Goal: Task Accomplishment & Management: Manage account settings

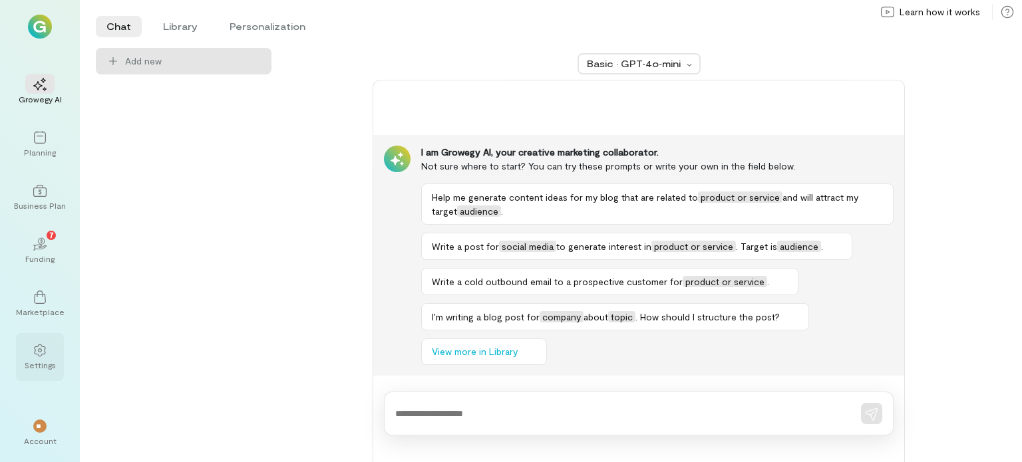
click at [35, 361] on div "Settings" at bounding box center [40, 365] width 31 height 11
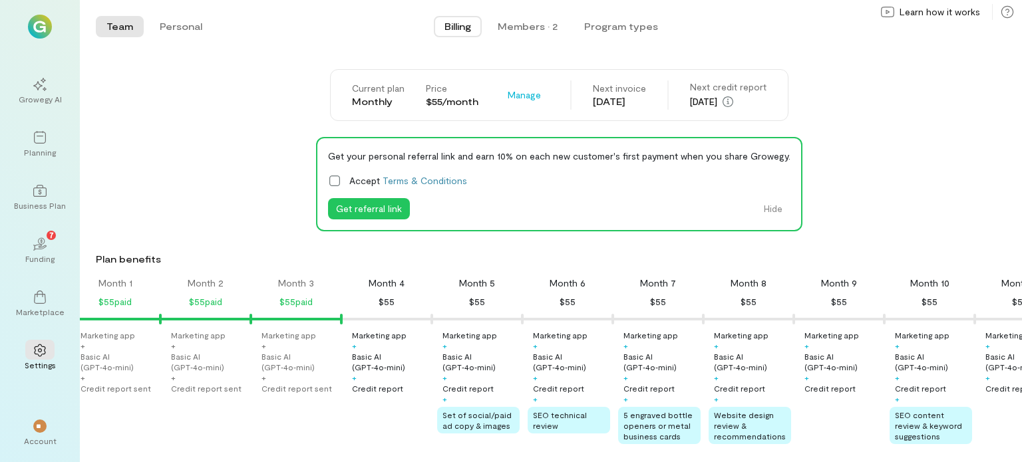
scroll to position [0, 11]
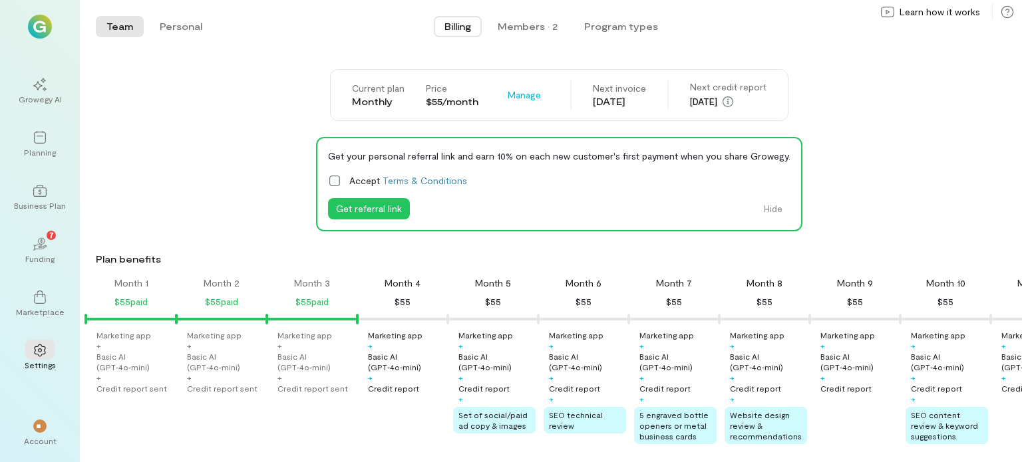
click at [399, 283] on div "Month 4" at bounding box center [402, 283] width 36 height 13
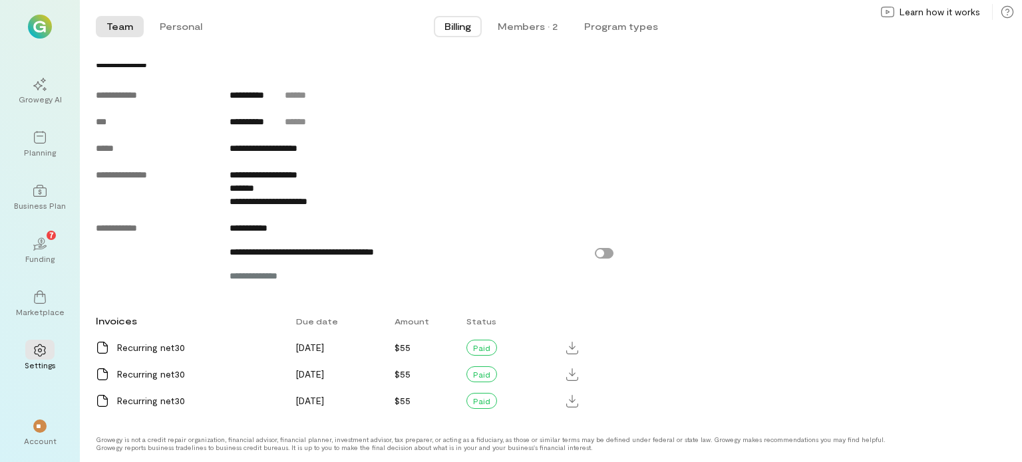
scroll to position [386, 0]
